Goal: Transaction & Acquisition: Download file/media

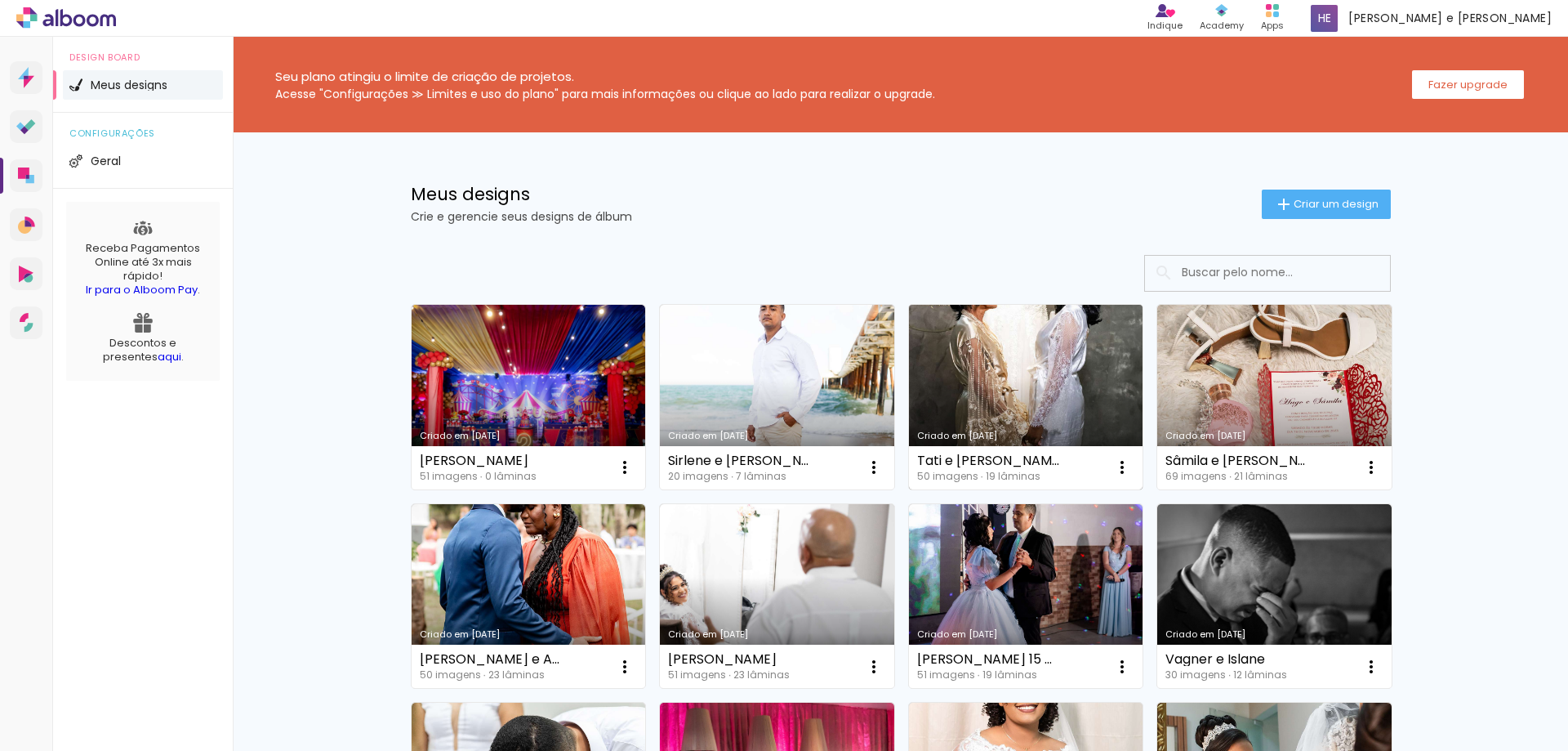
click at [982, 414] on link "Criado em [DATE]" at bounding box center [1025, 397] width 234 height 184
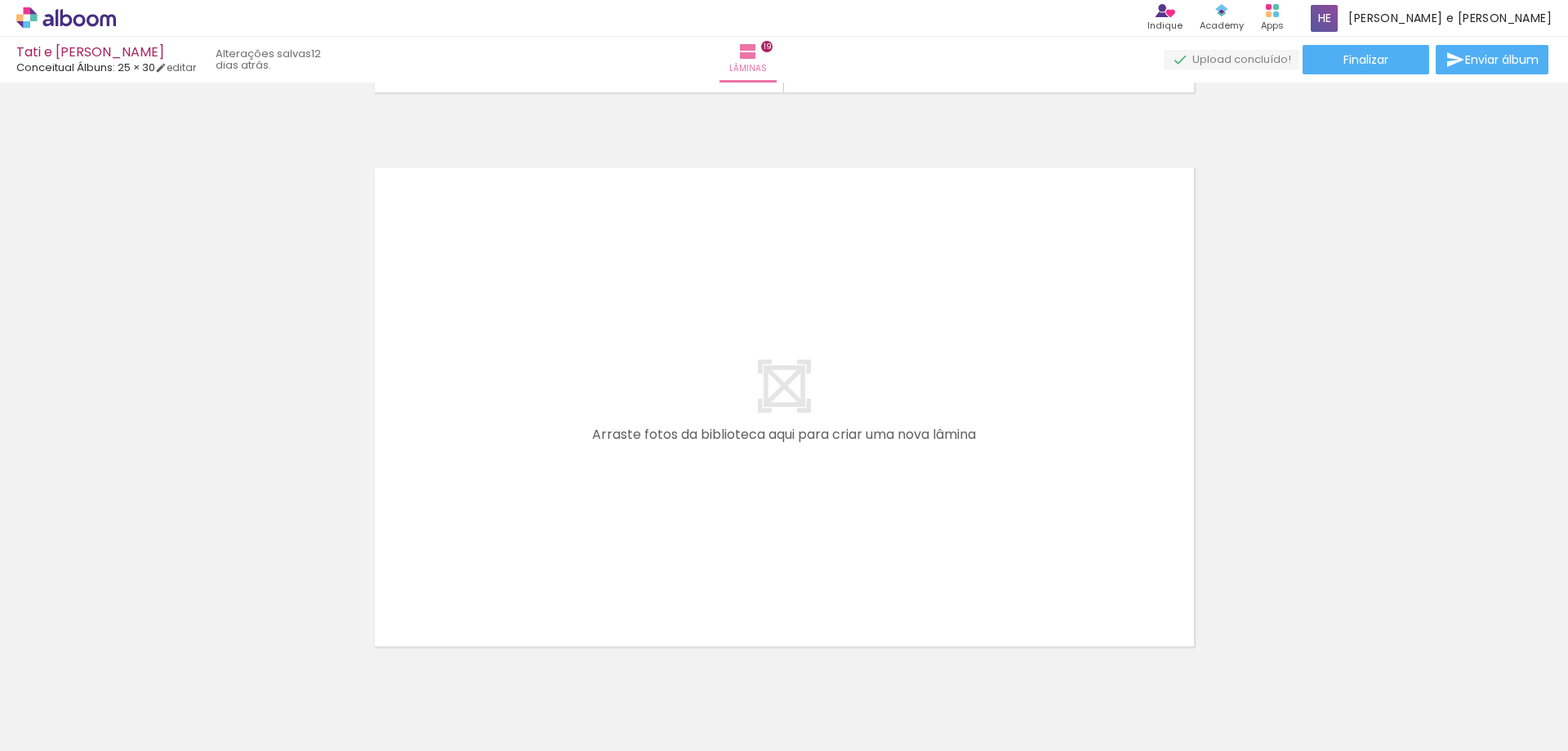
scroll to position [10475, 0]
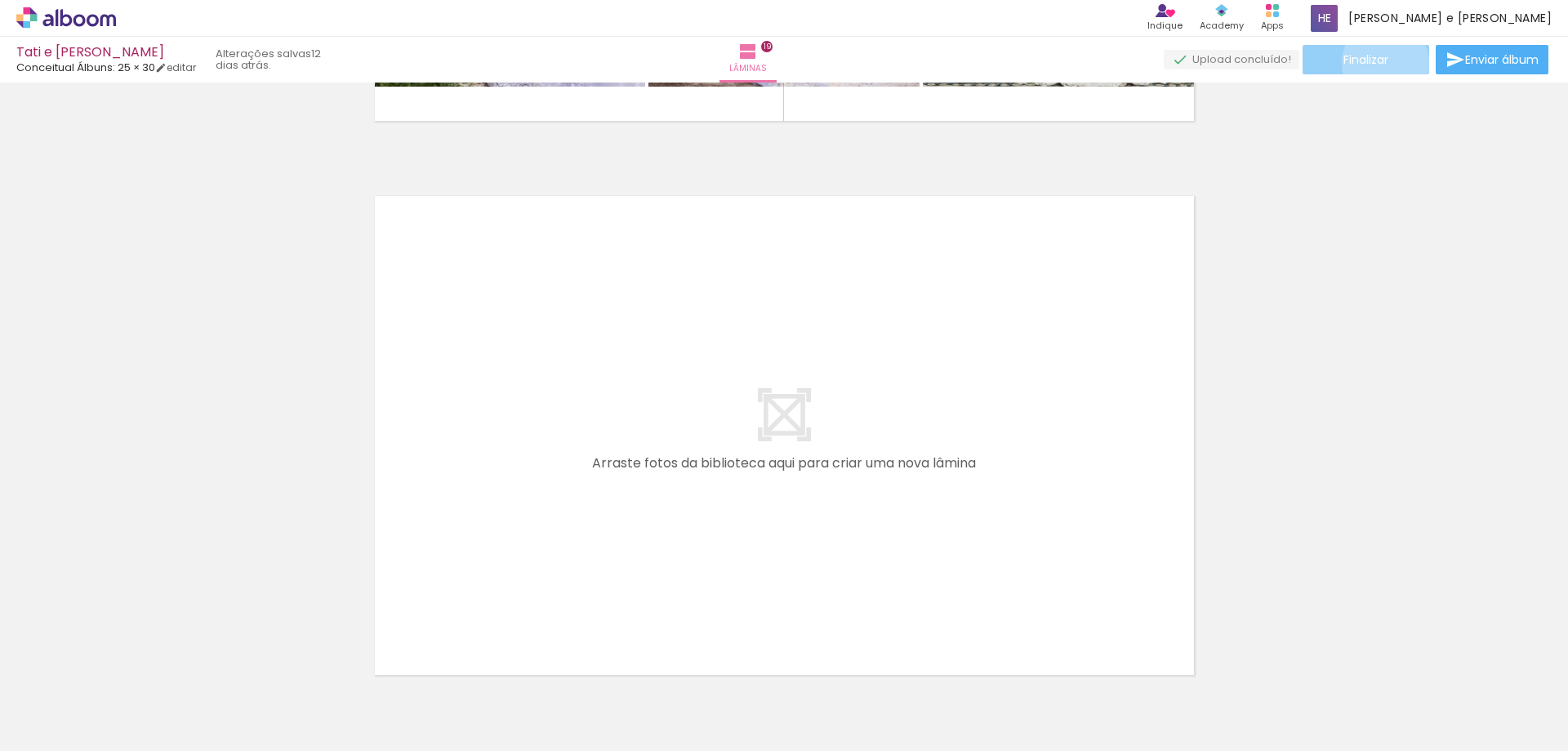
click at [1379, 63] on span "Finalizar" at bounding box center [1366, 60] width 45 height 12
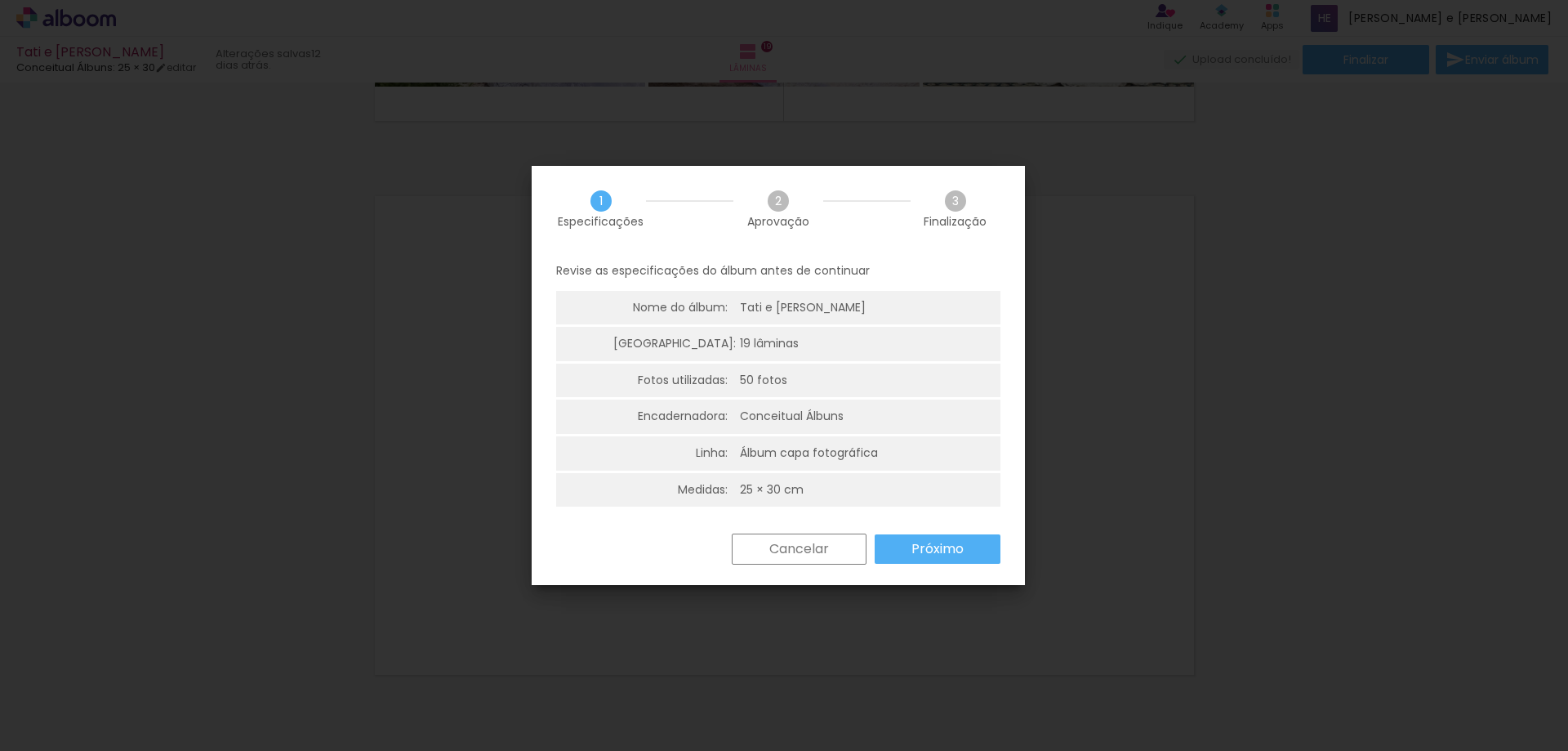
drag, startPoint x: 909, startPoint y: 546, endPoint x: 913, endPoint y: 536, distance: 10.8
click at [909, 546] on paper-button "Próximo" at bounding box center [937, 549] width 125 height 29
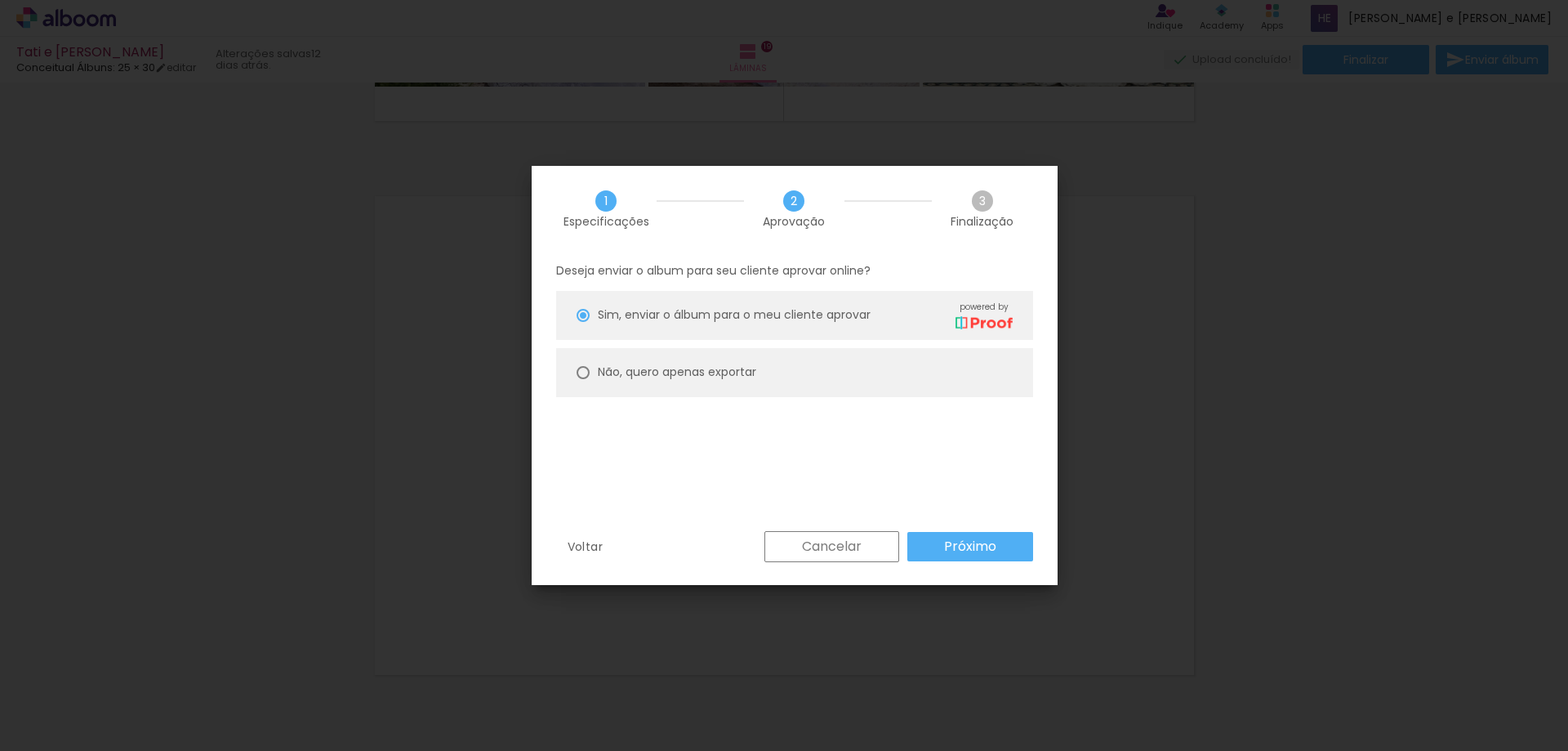
click at [0, 0] on slot "Não, quero apenas exportar" at bounding box center [0, 0] width 0 height 0
type paper-radio-button "on"
click at [0, 0] on slot "Próximo" at bounding box center [0, 0] width 0 height 0
type input "Alta, 300 DPI"
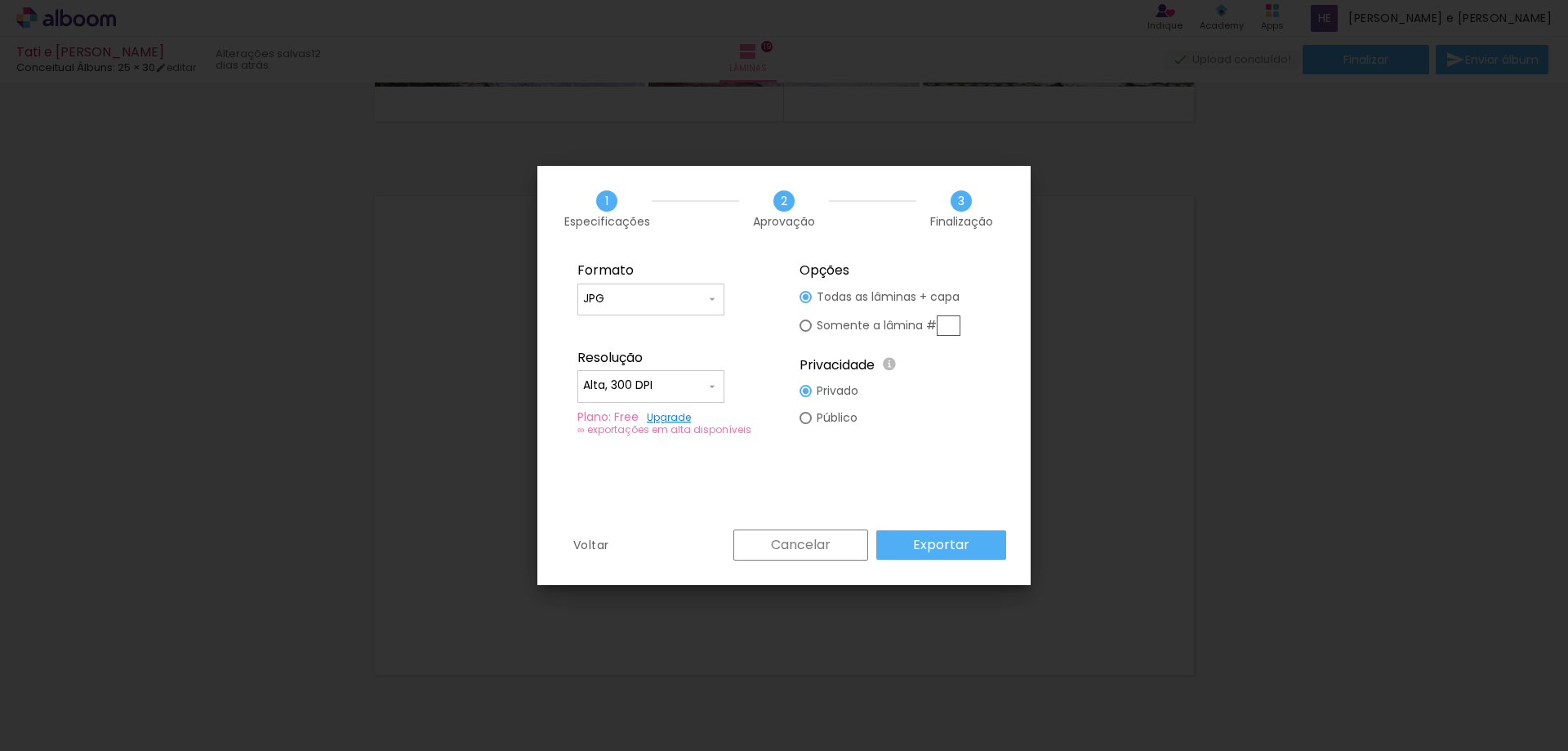
click at [0, 0] on slot "Exportar" at bounding box center [0, 0] width 0 height 0
